Goal: Book appointment/travel/reservation

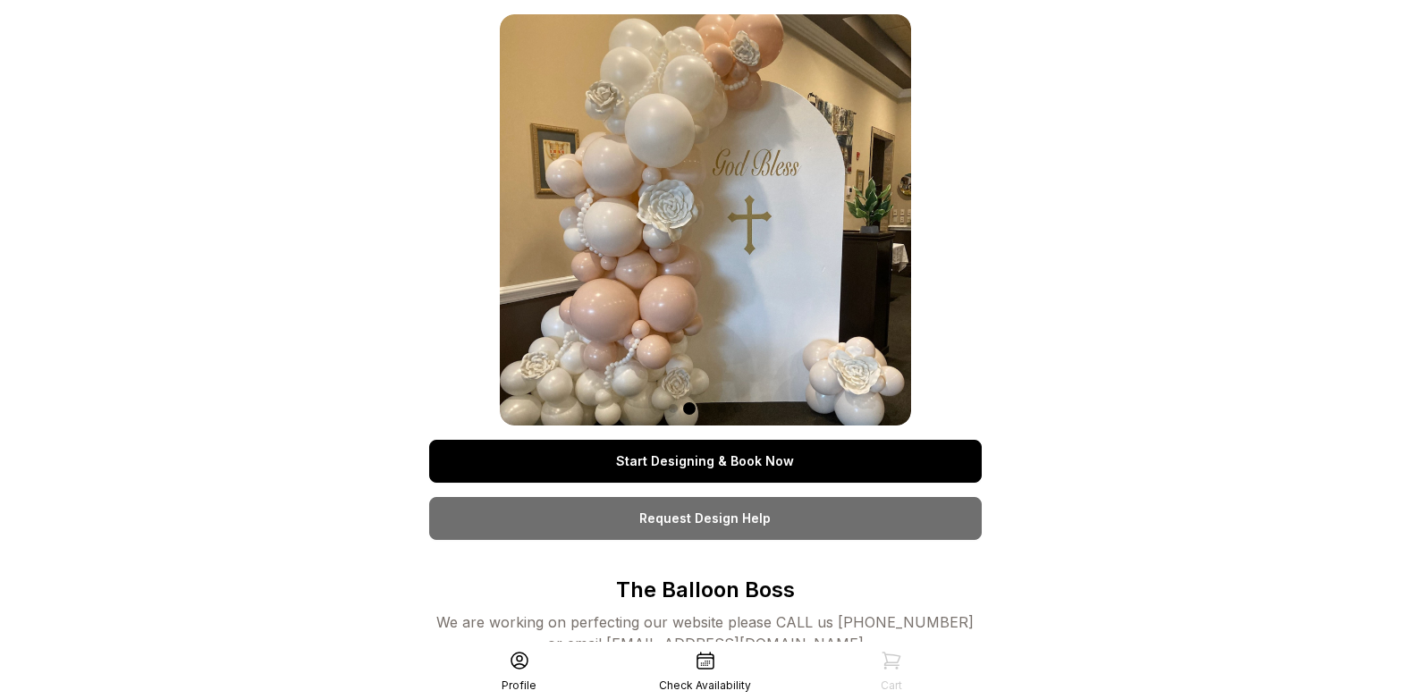
click at [721, 233] on img at bounding box center [705, 219] width 411 height 411
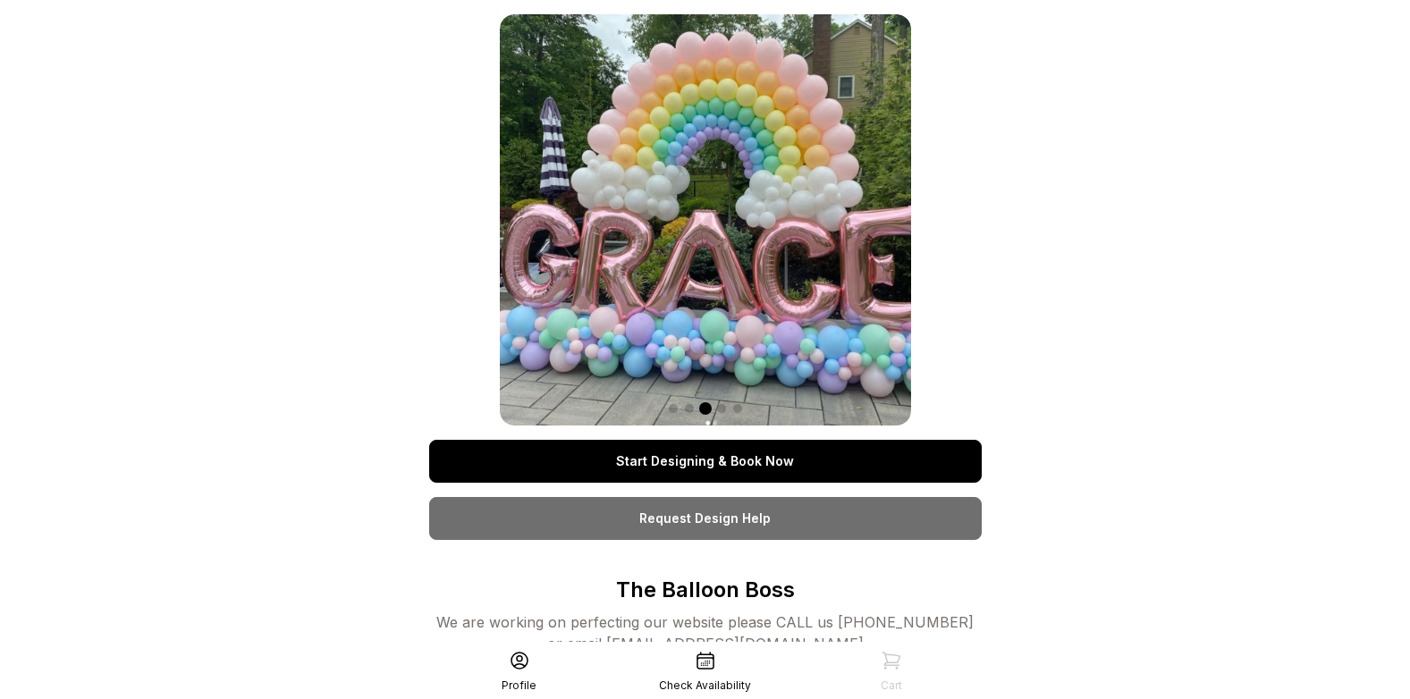
click at [749, 512] on link "Request Design Help" at bounding box center [705, 518] width 553 height 43
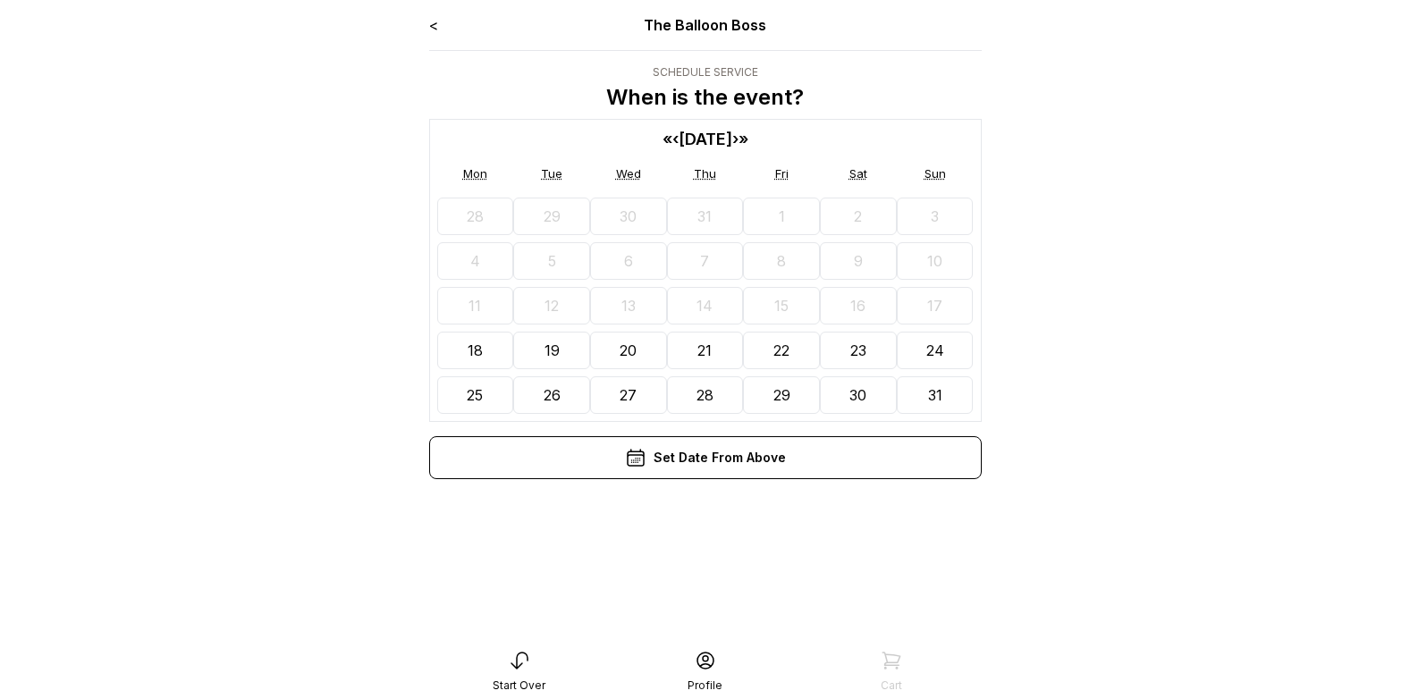
click at [858, 356] on abbr "23" at bounding box center [859, 351] width 16 height 18
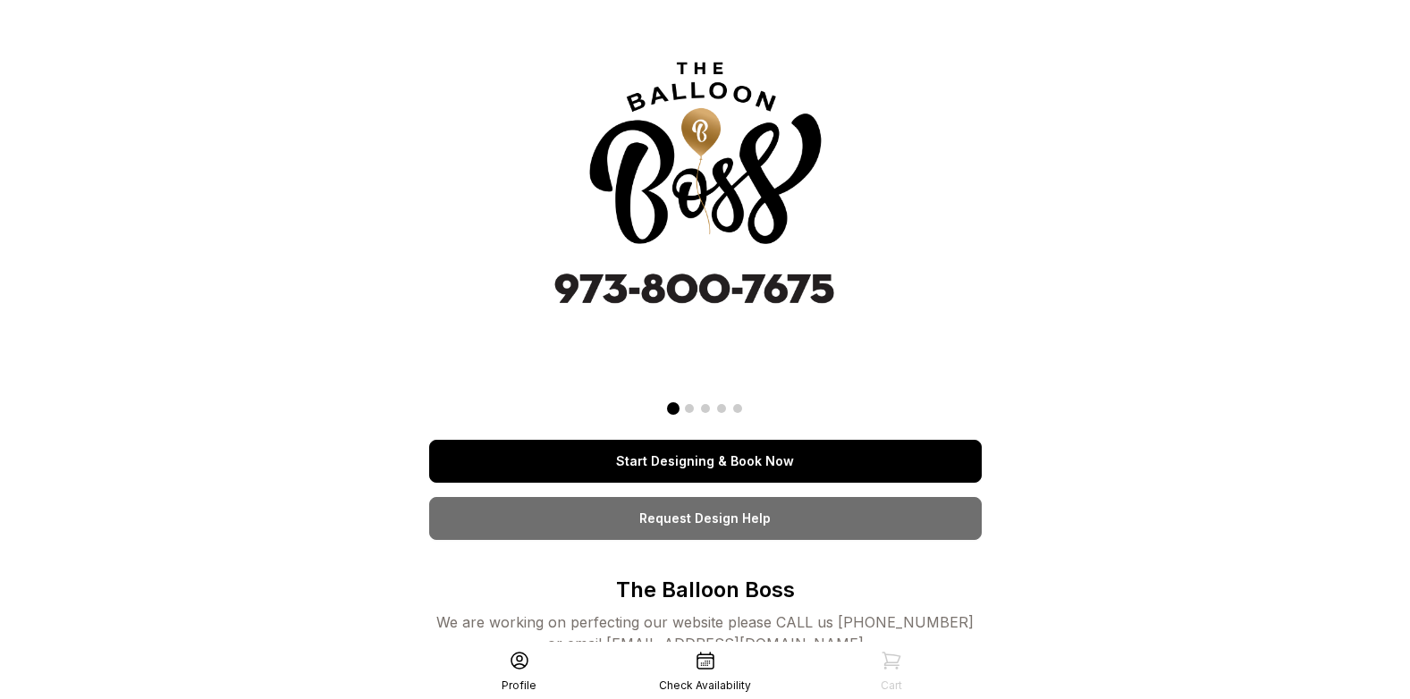
click at [556, 461] on link "Start Designing & Book Now" at bounding box center [705, 461] width 553 height 43
